Goal: Task Accomplishment & Management: Use online tool/utility

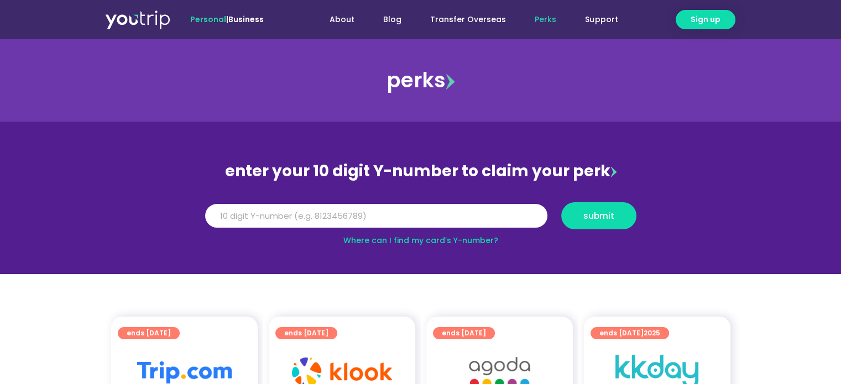
click at [479, 240] on link "Where can I find my card’s Y-number?" at bounding box center [420, 240] width 155 height 11
click at [411, 216] on input "Y Number" at bounding box center [376, 216] width 342 height 24
paste input "8124140663"
type input "8124140663"
click at [613, 217] on span "submit" at bounding box center [598, 216] width 56 height 8
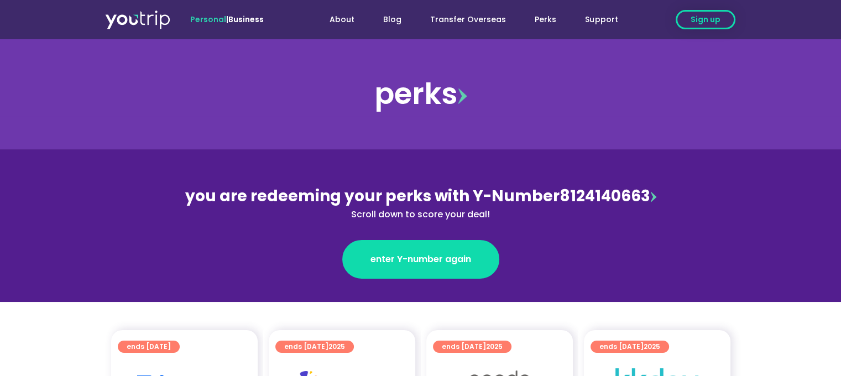
click at [711, 22] on span "Sign up" at bounding box center [705, 20] width 30 height 12
